Goal: Information Seeking & Learning: Learn about a topic

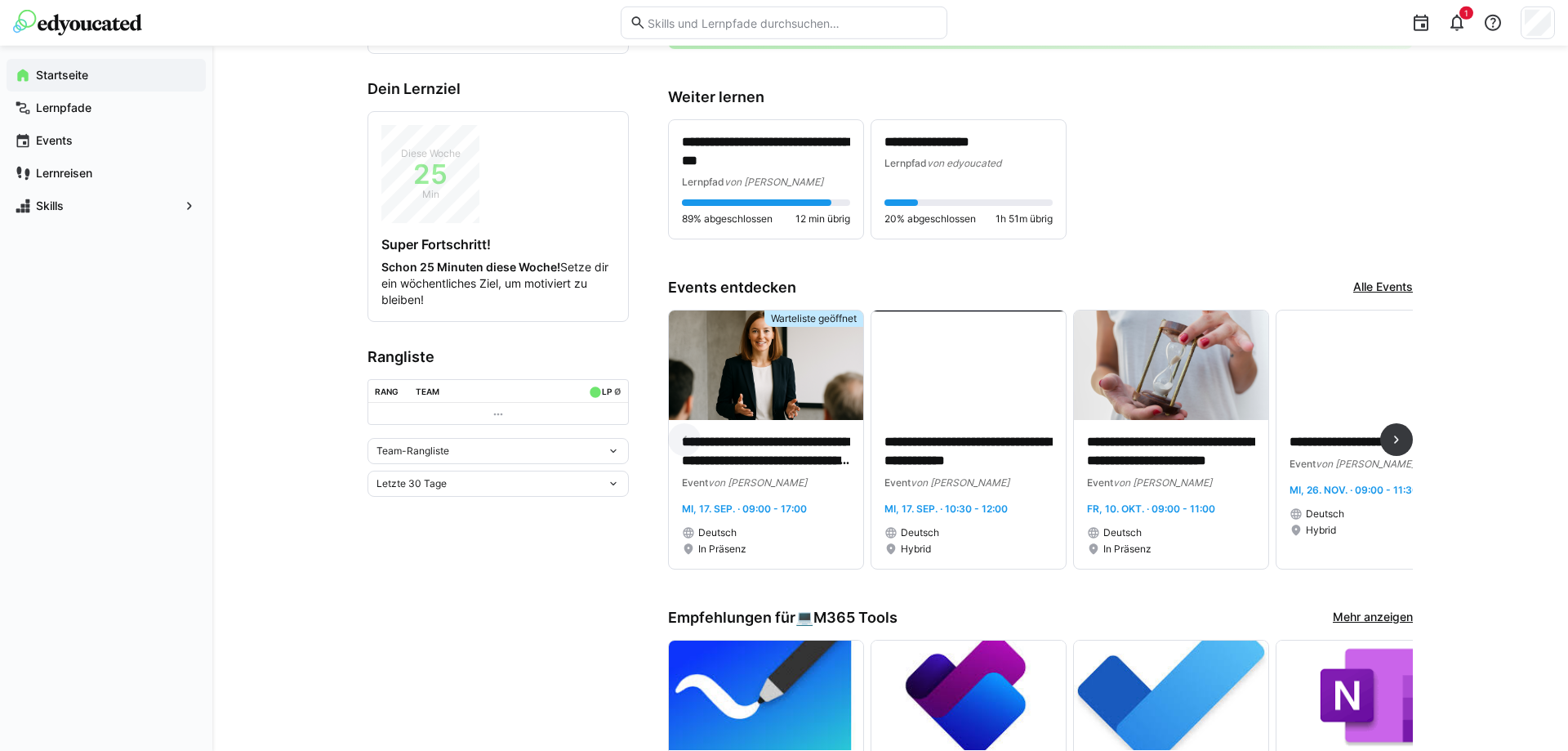
scroll to position [417, 0]
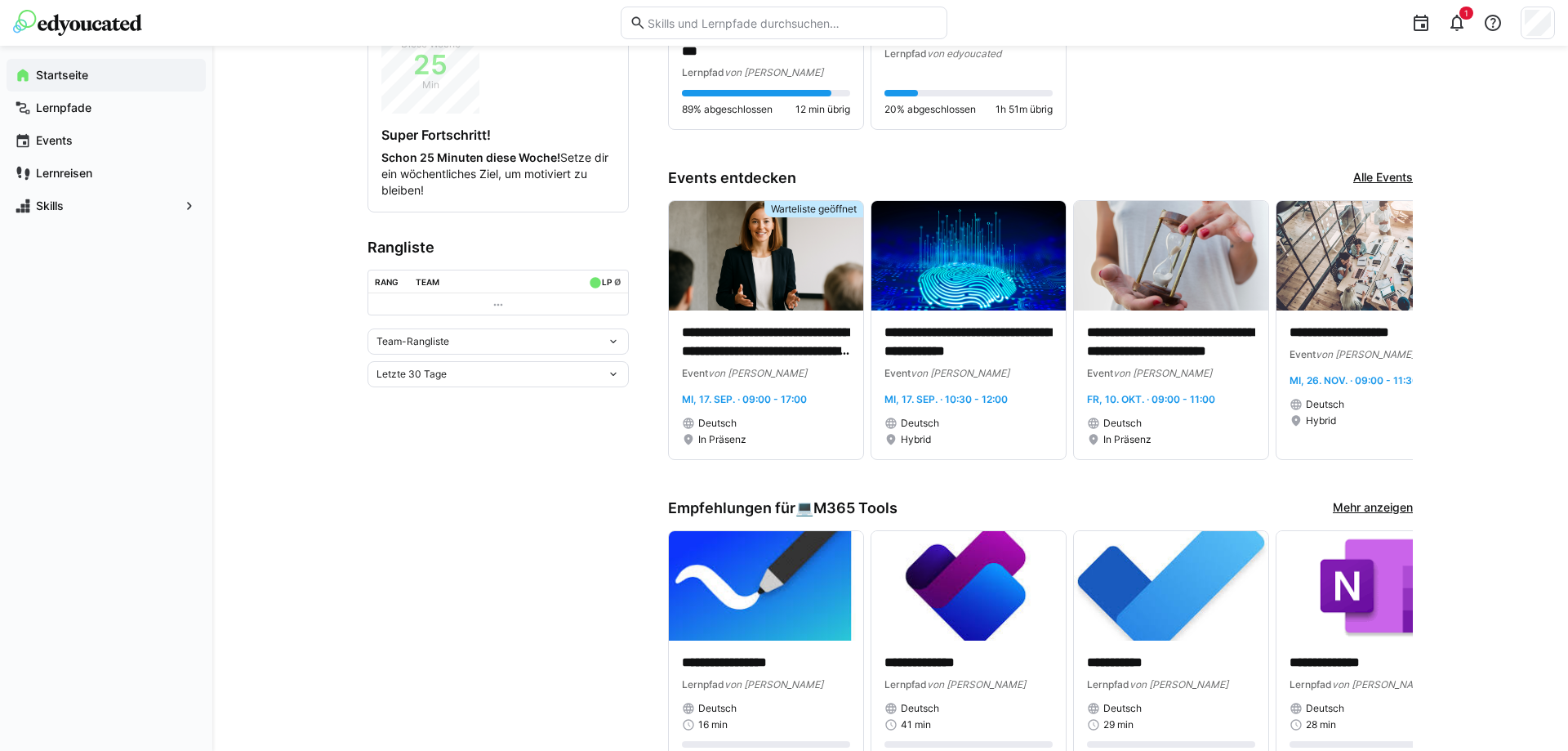
click at [1378, 179] on link "Alle Events" at bounding box center [1383, 178] width 59 height 18
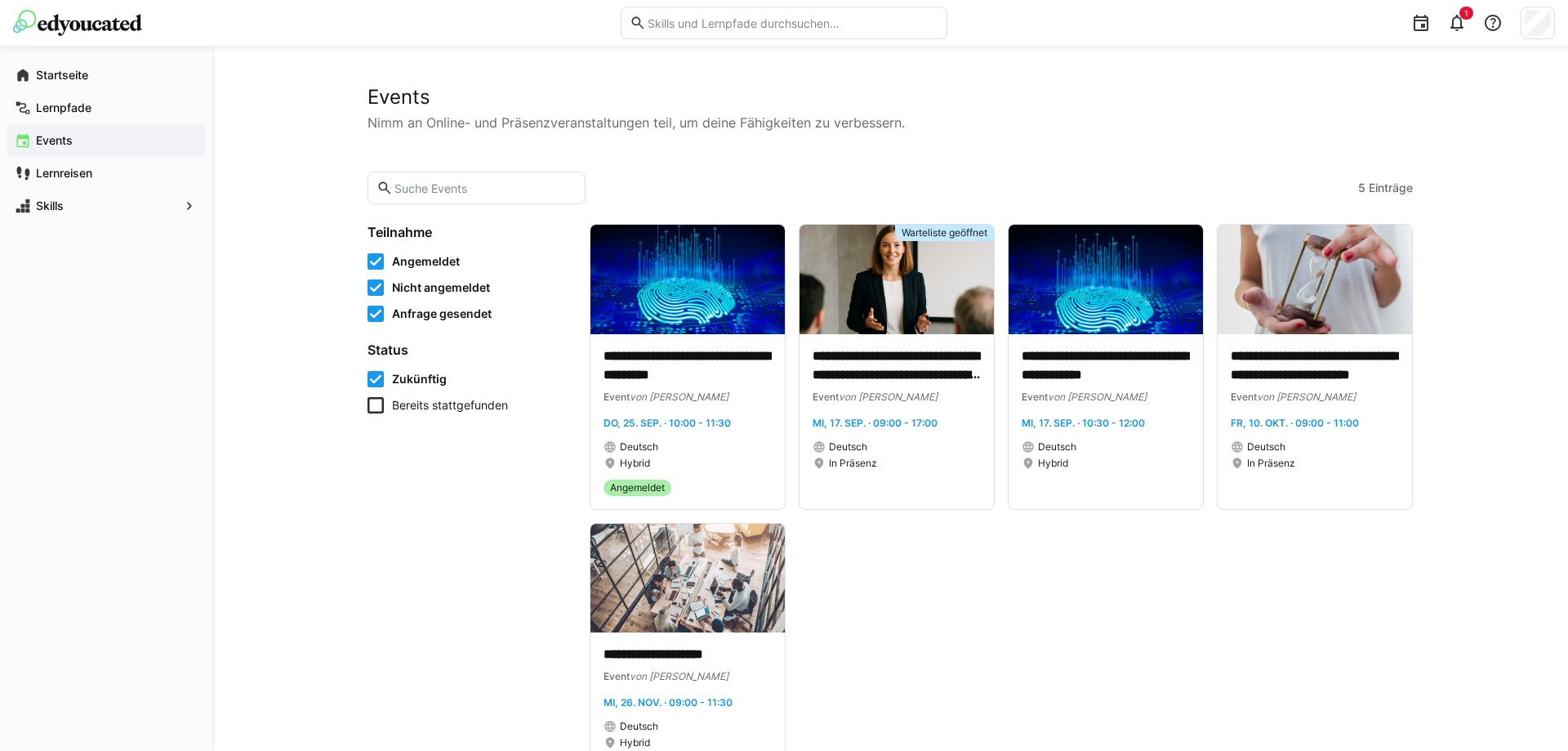
scroll to position [51, 0]
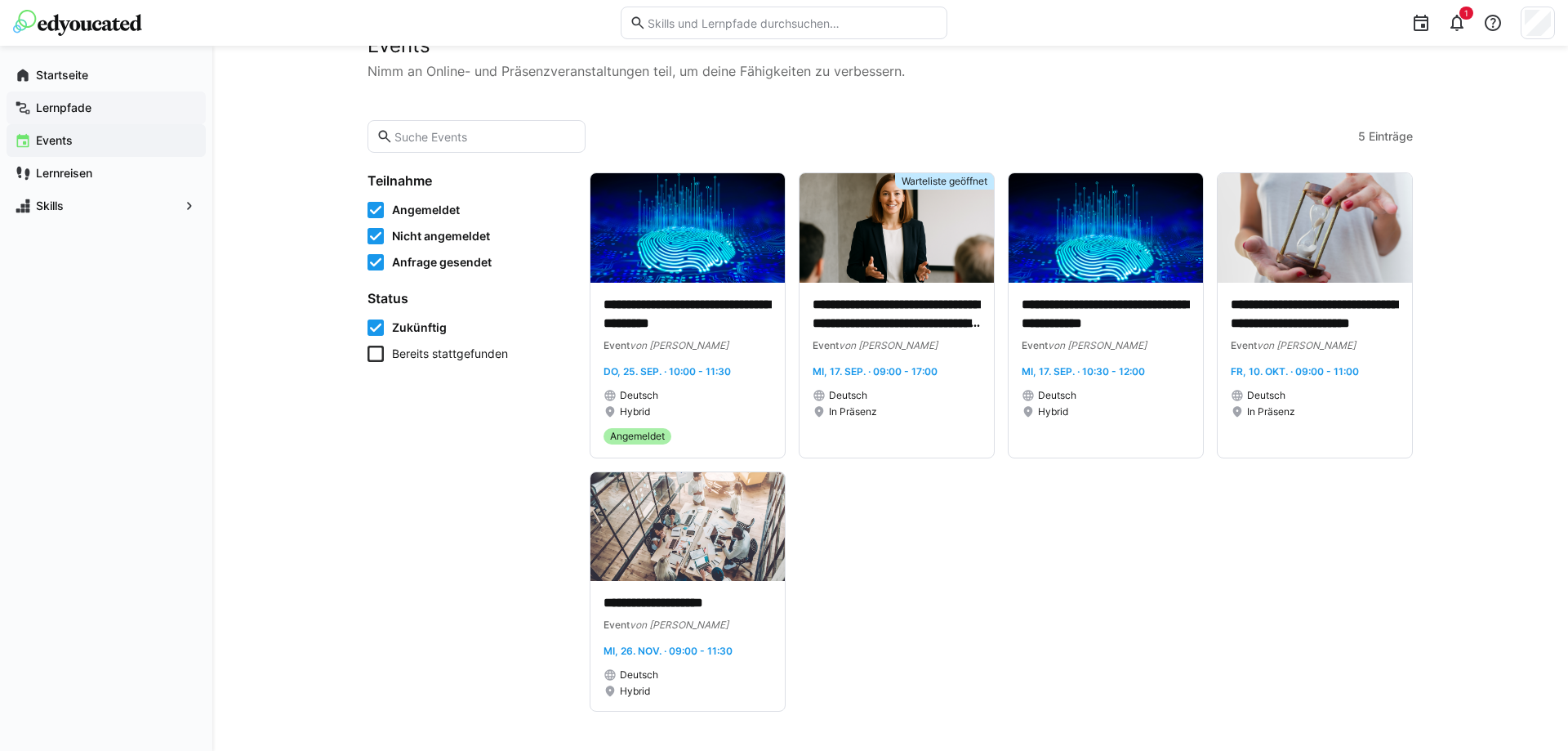
click at [0, 0] on app-navigation-label "Lernpfade" at bounding box center [0, 0] width 0 height 0
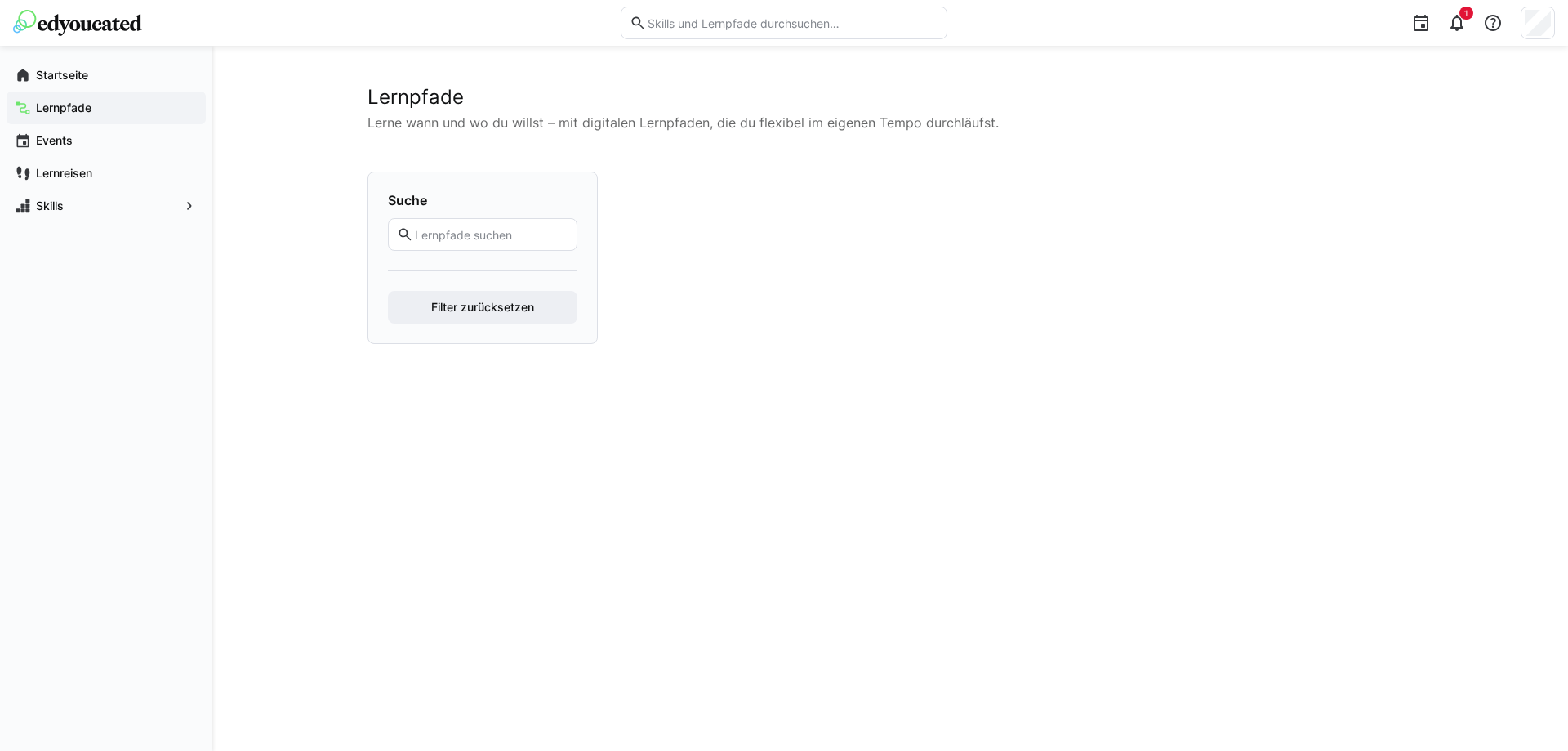
click at [0, 0] on app-navigation-label "Lernreisen" at bounding box center [0, 0] width 0 height 0
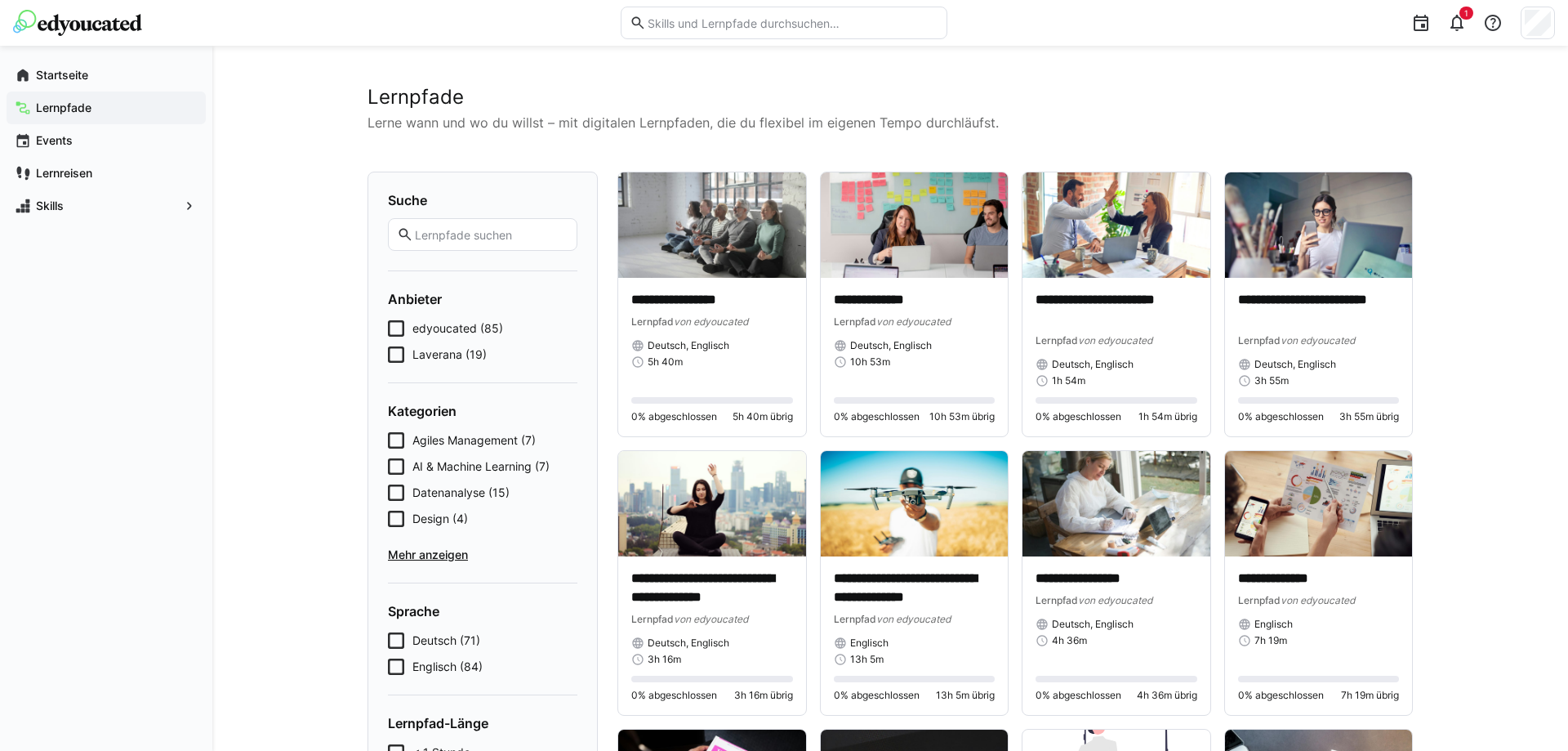
click at [79, 207] on span "Skills" at bounding box center [107, 206] width 145 height 17
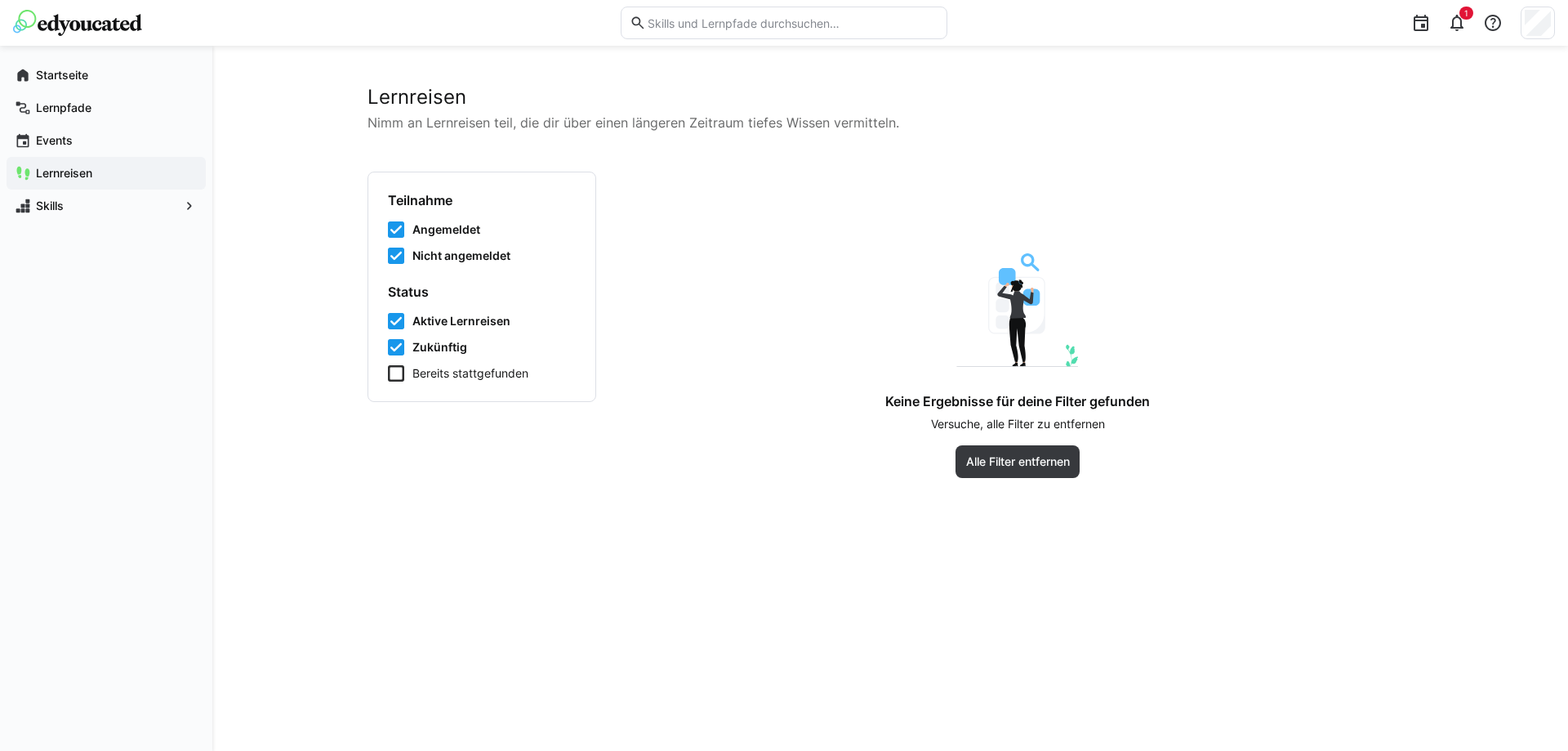
click at [0, 0] on app-navigation-label "Lernreisen" at bounding box center [0, 0] width 0 height 0
click at [180, 199] on div "Skills" at bounding box center [106, 206] width 199 height 33
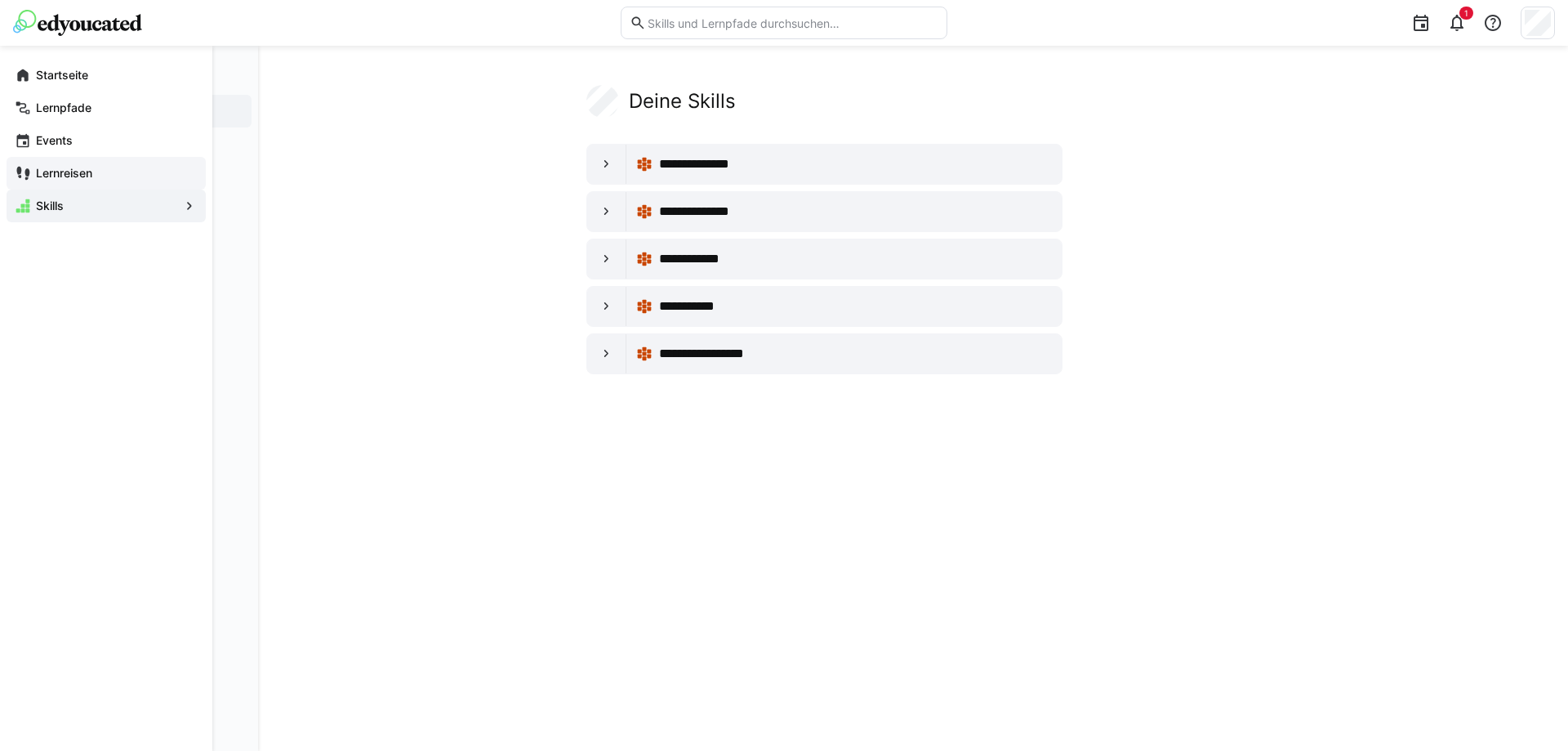
click at [17, 175] on eds-icon at bounding box center [23, 173] width 17 height 17
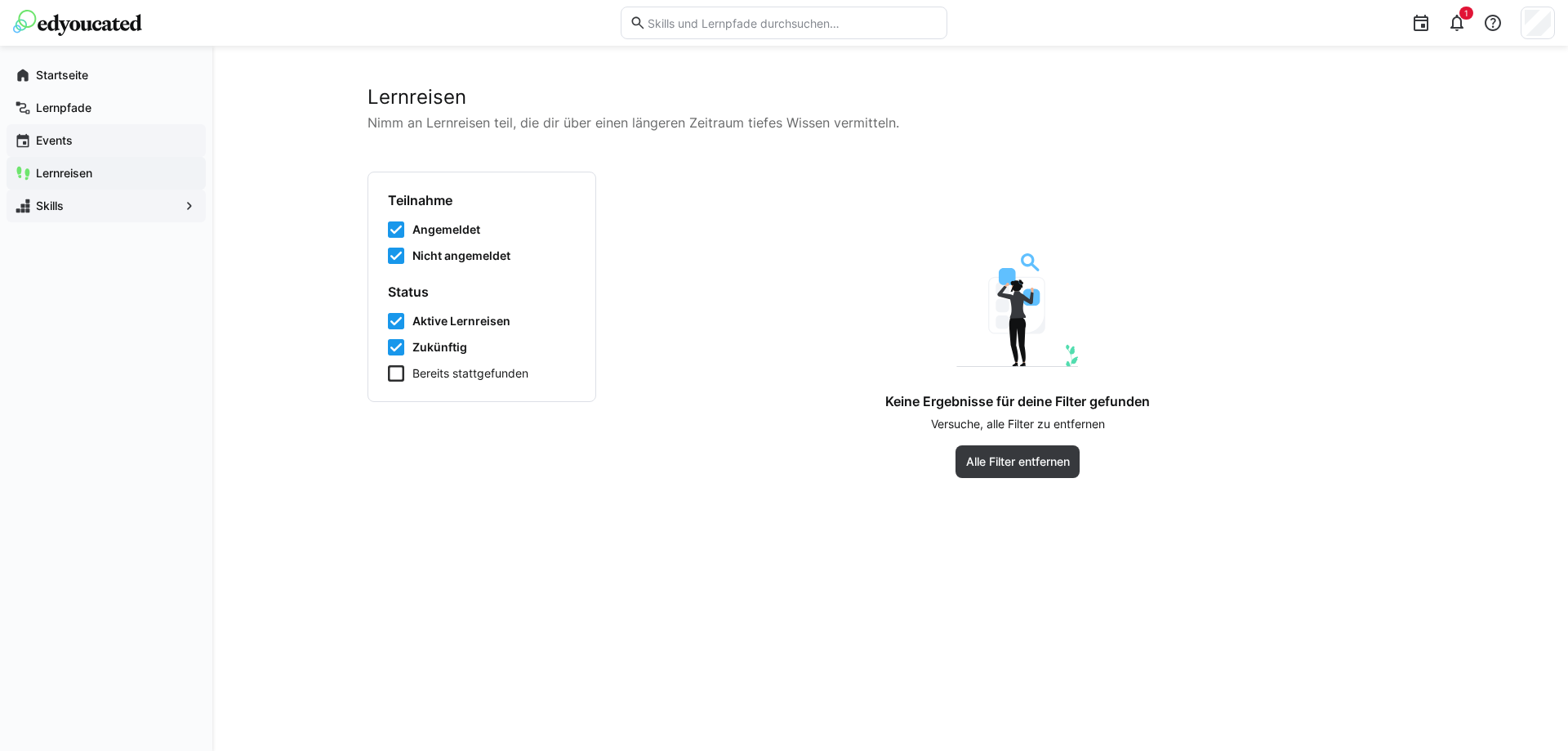
click at [123, 131] on div "Events" at bounding box center [106, 140] width 199 height 33
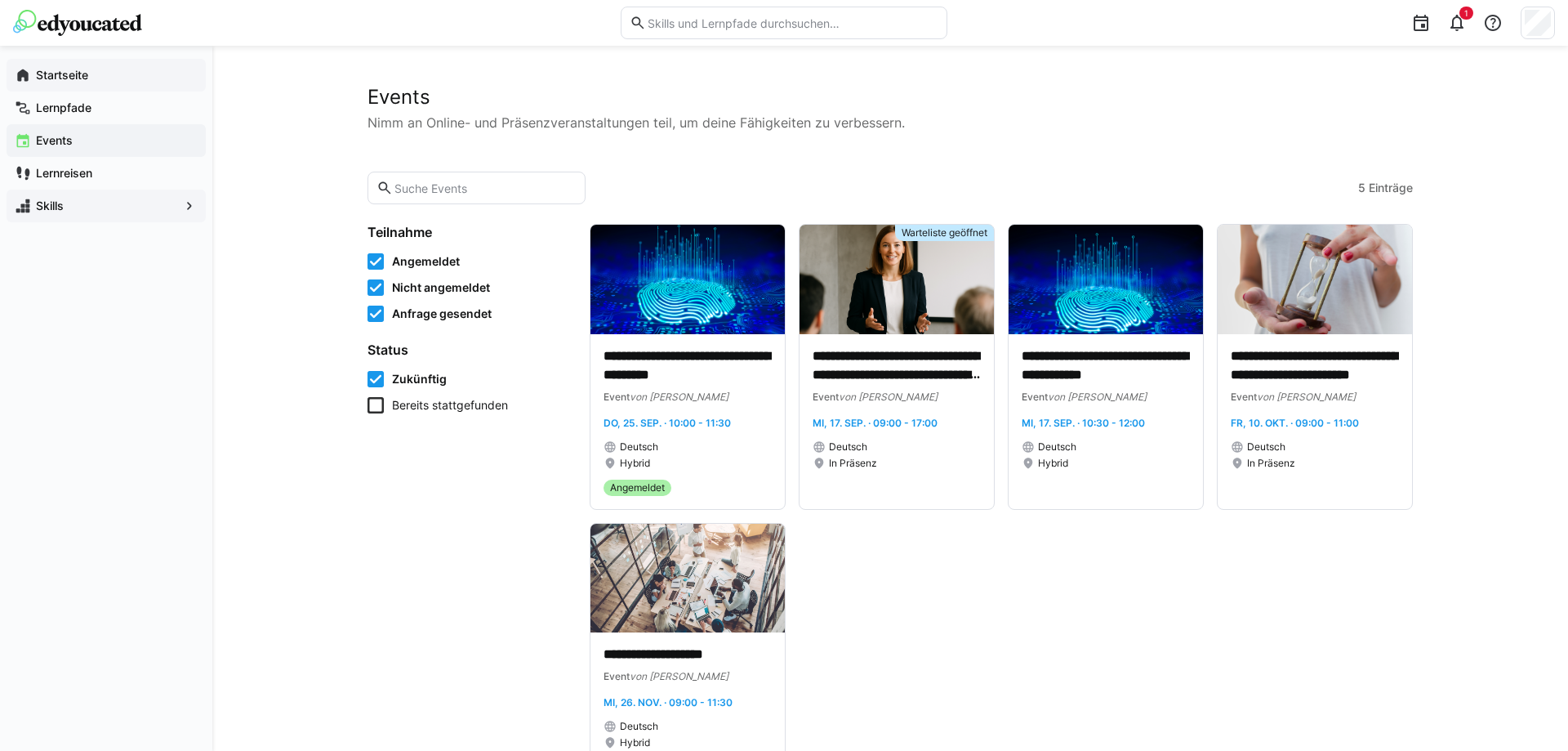
click at [47, 64] on div "Startseite" at bounding box center [106, 75] width 199 height 33
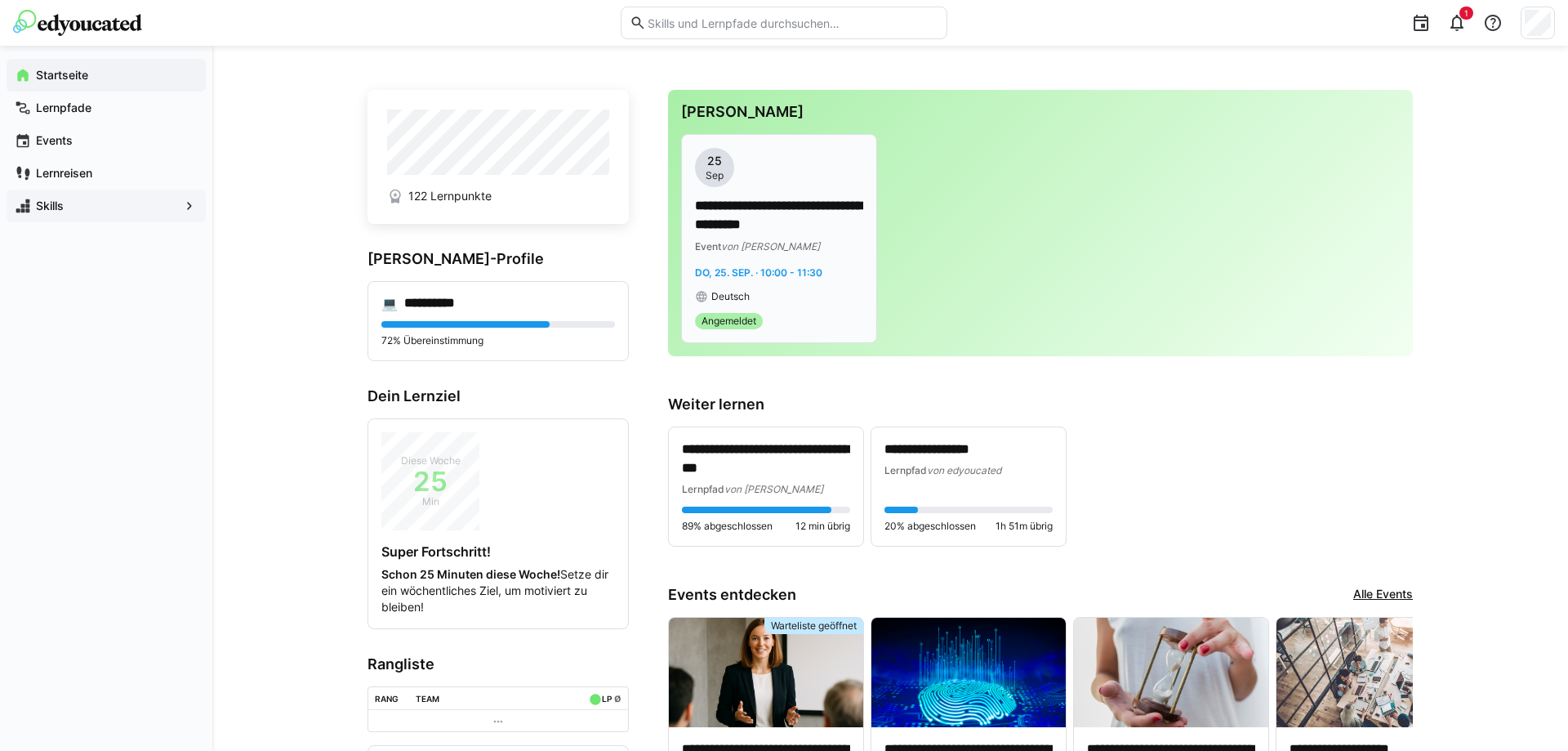
click at [796, 258] on div "**********" at bounding box center [779, 226] width 168 height 155
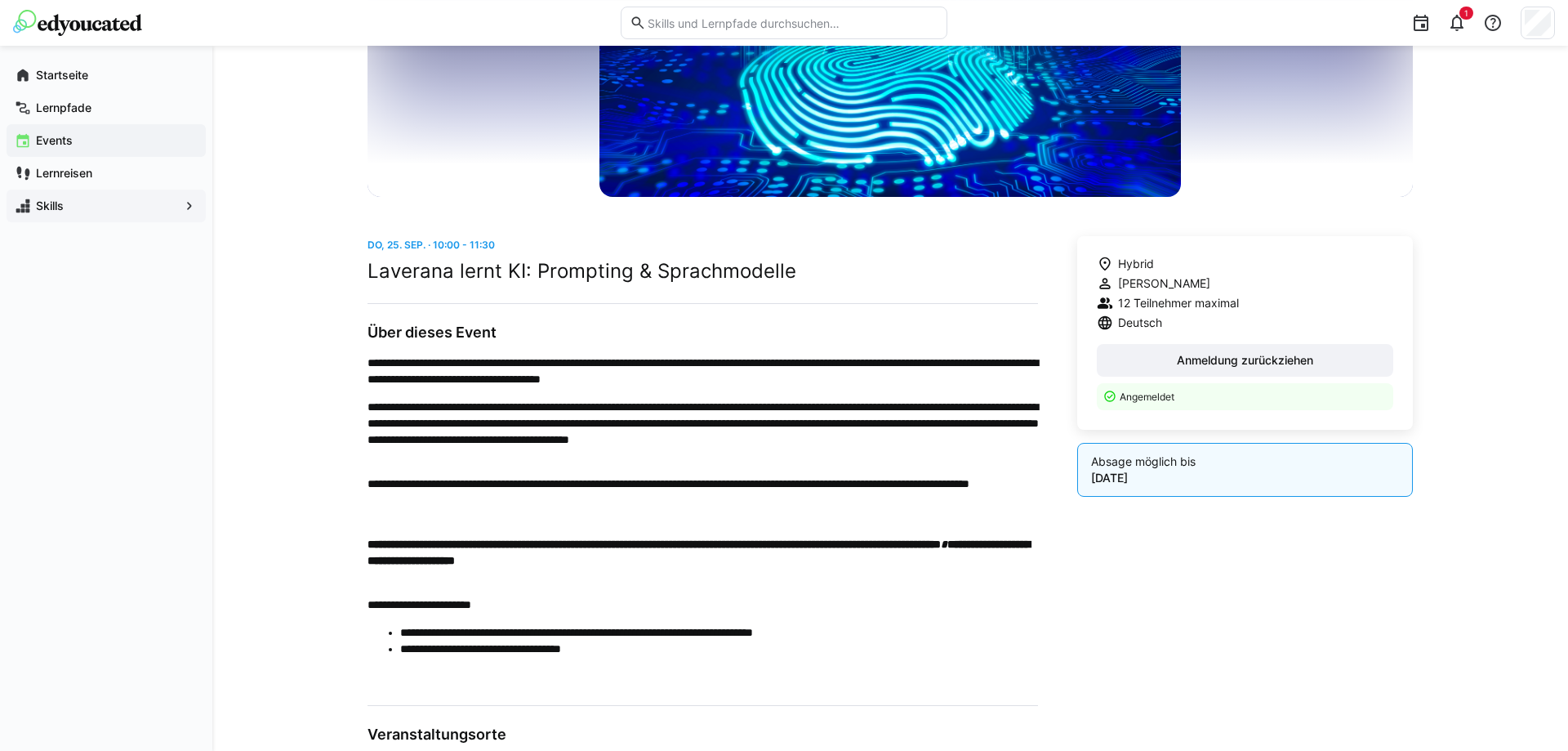
scroll to position [241, 0]
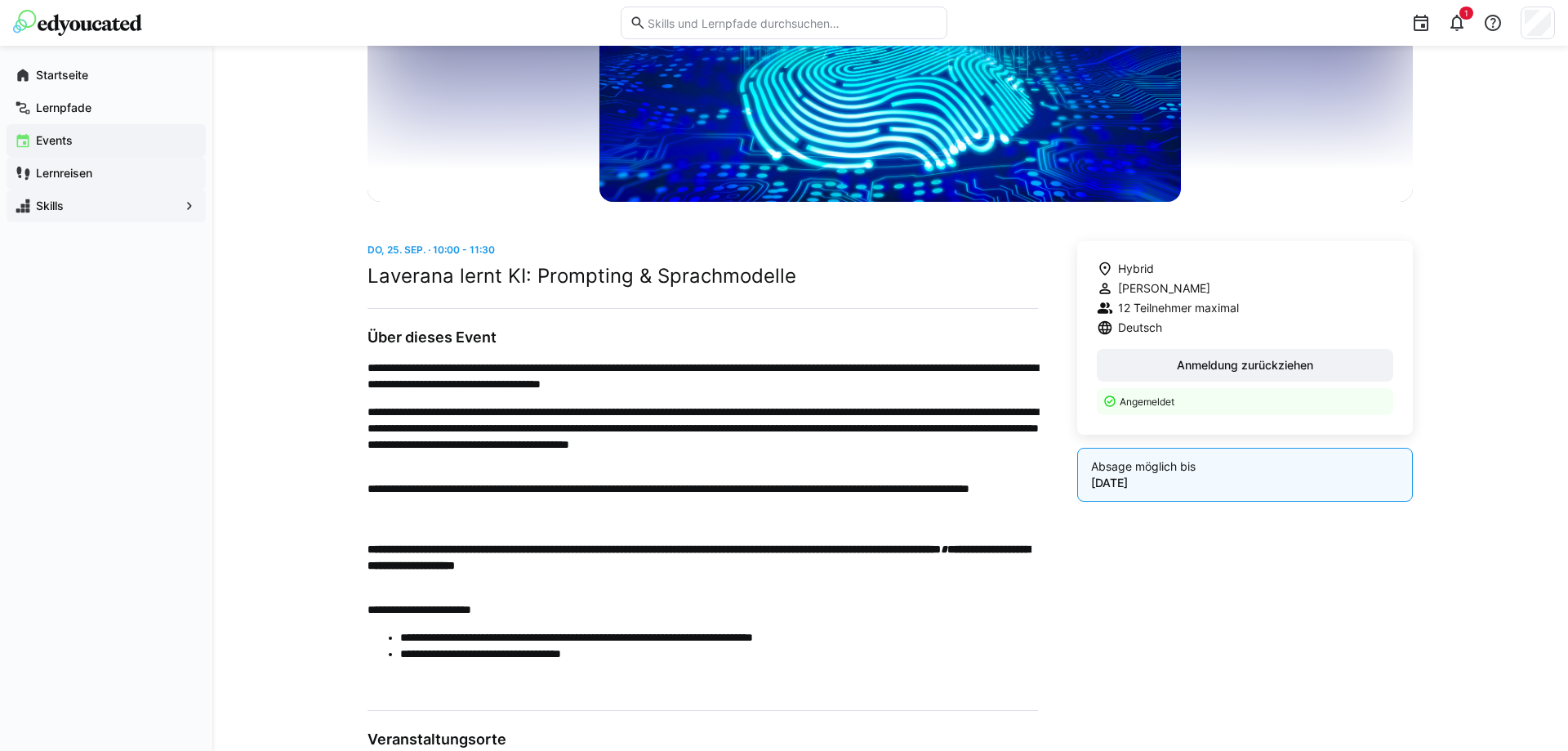
click at [103, 164] on div "Lernreisen" at bounding box center [106, 173] width 199 height 33
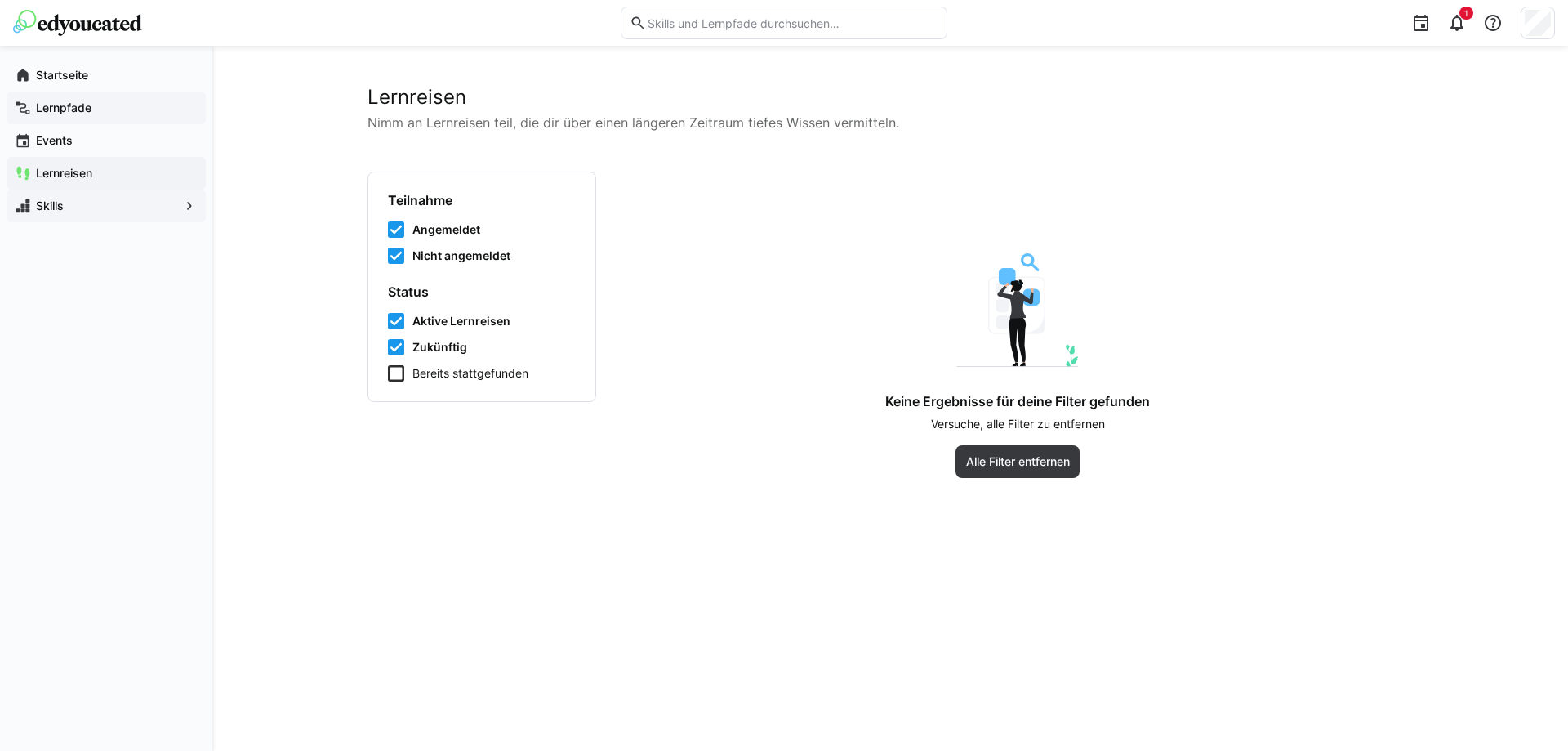
click at [101, 110] on span "Lernpfade" at bounding box center [116, 108] width 164 height 17
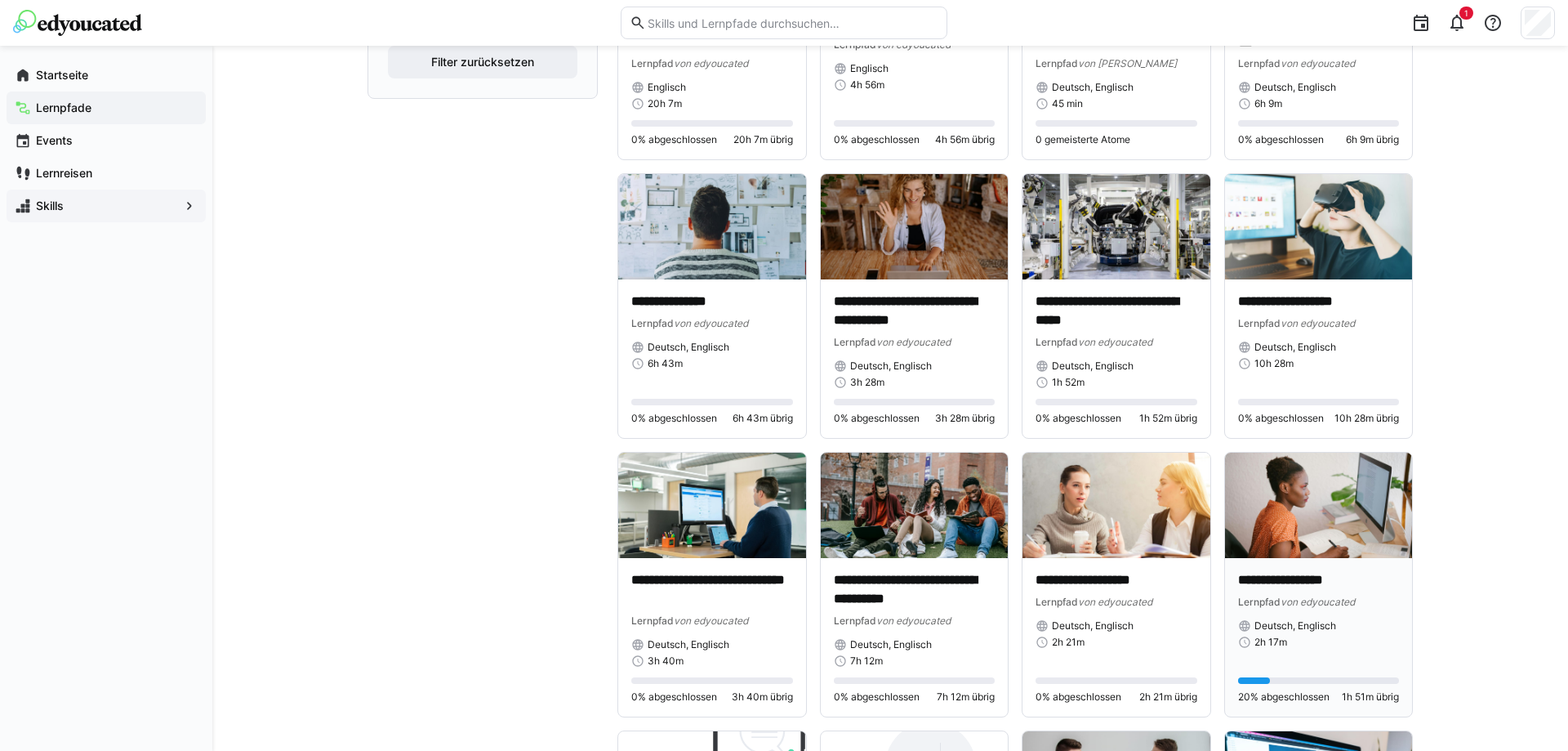
scroll to position [1667, 0]
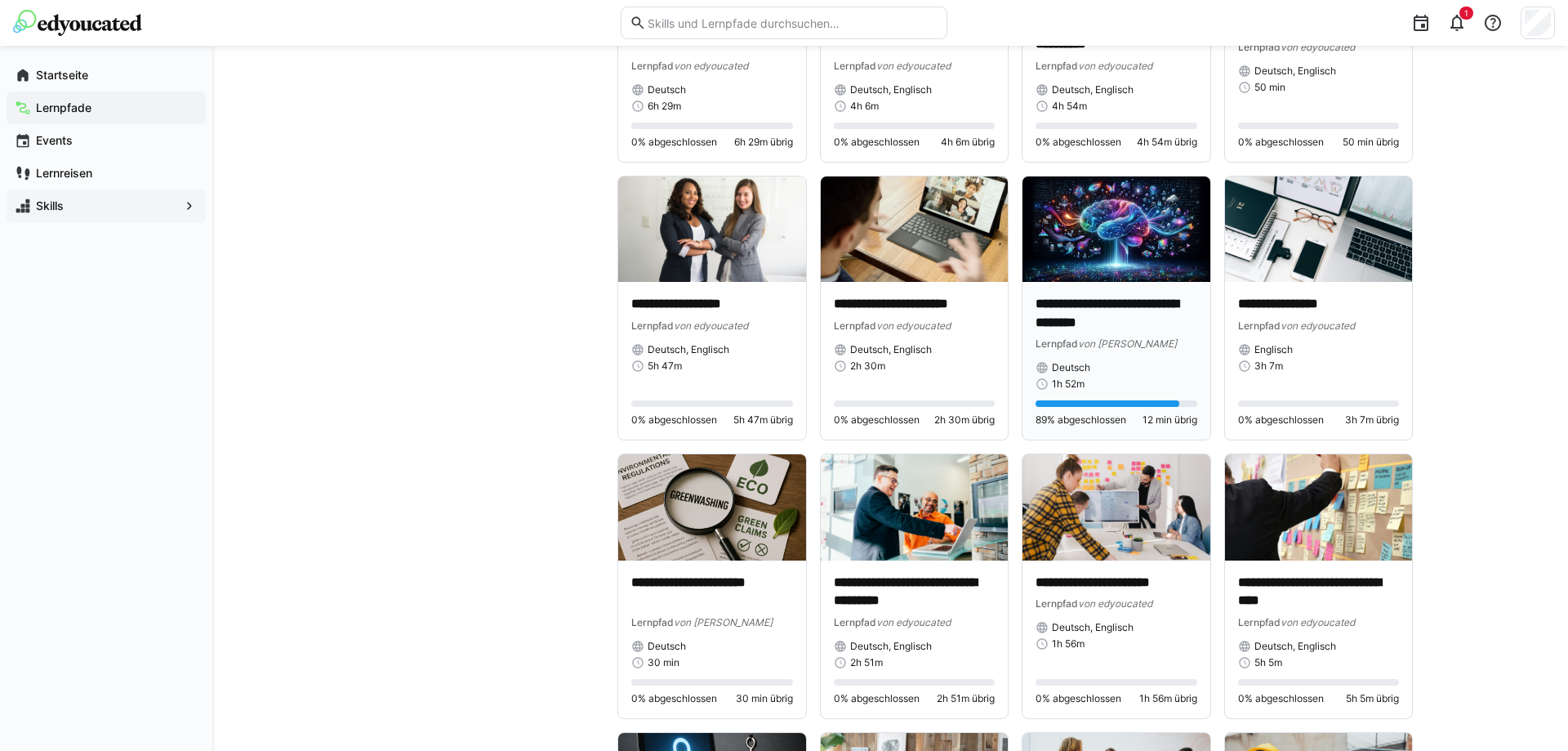
click at [1138, 253] on img at bounding box center [1117, 230] width 188 height 106
